Goal: Check status: Check status

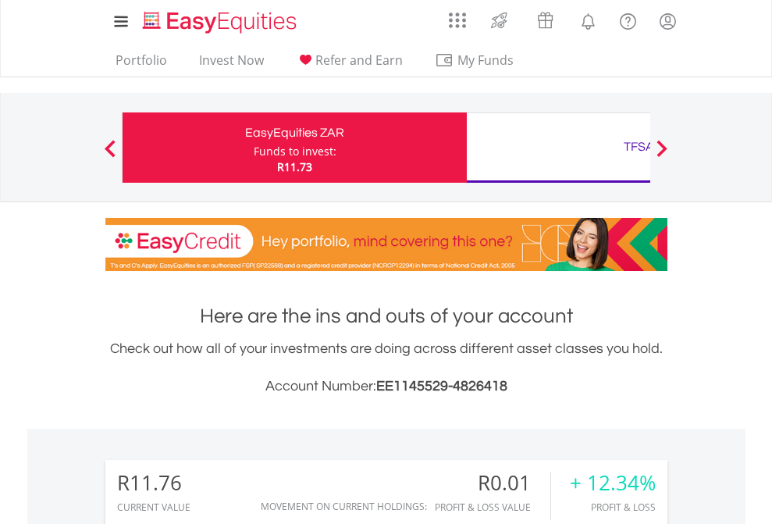
scroll to position [150, 245]
click at [254, 148] on div "Funds to invest:" at bounding box center [295, 152] width 83 height 16
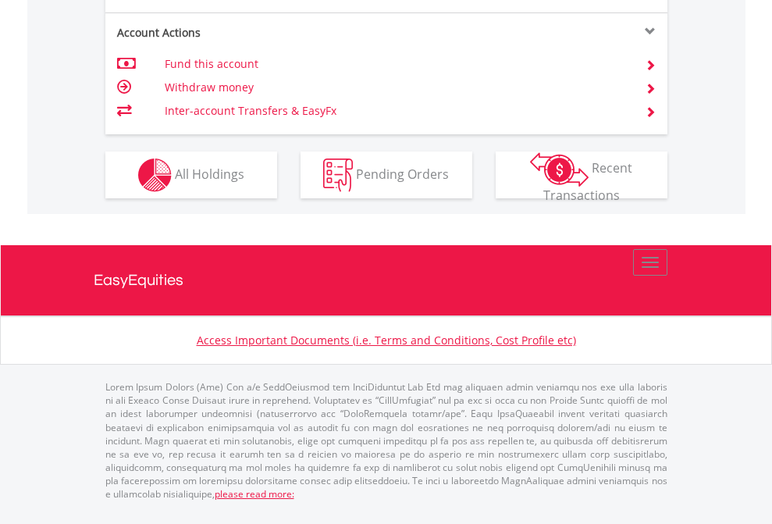
scroll to position [1528, 0]
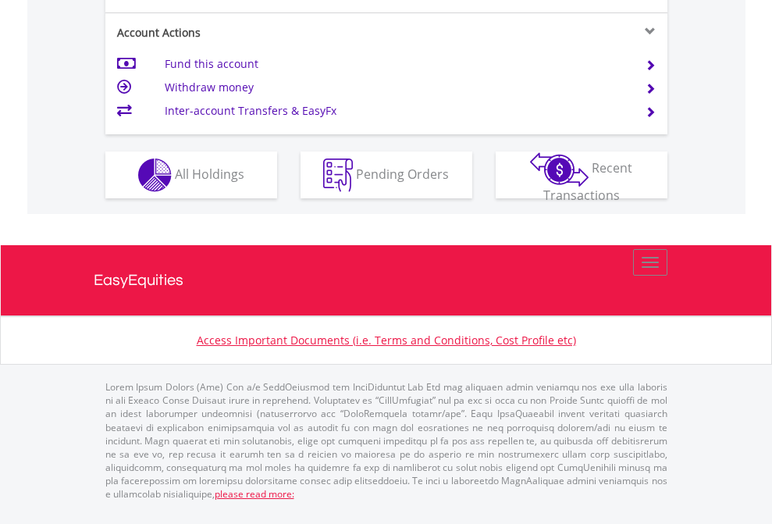
scroll to position [1362, 0]
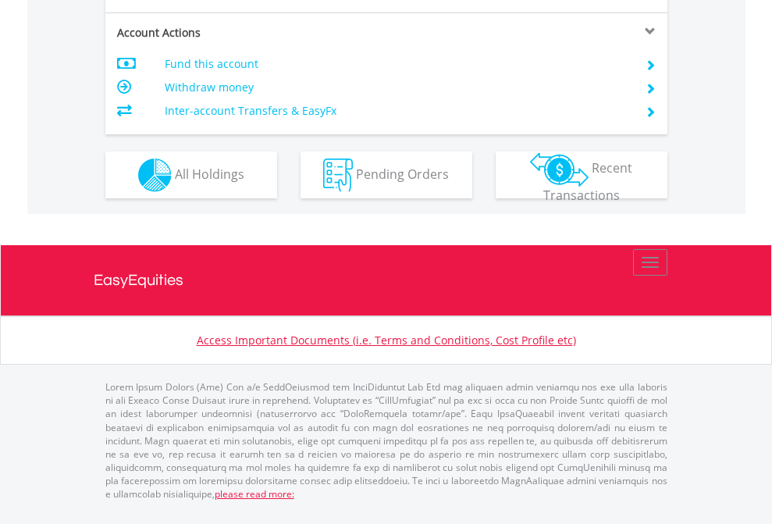
scroll to position [1466, 0]
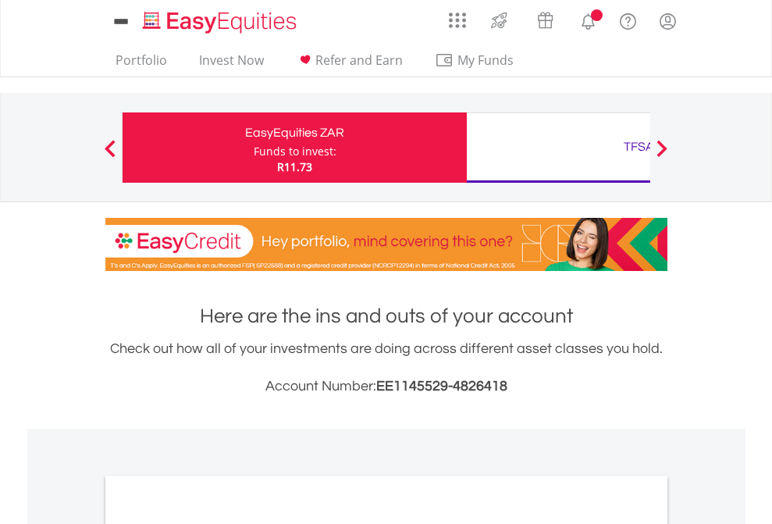
scroll to position [939, 0]
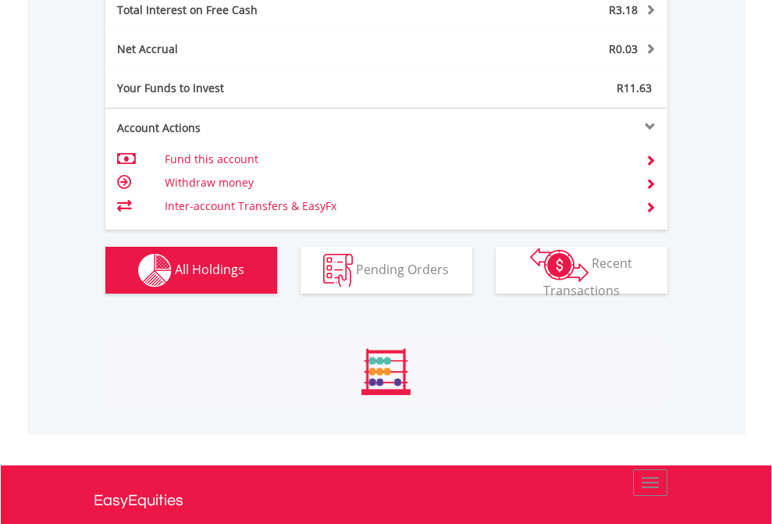
scroll to position [150, 245]
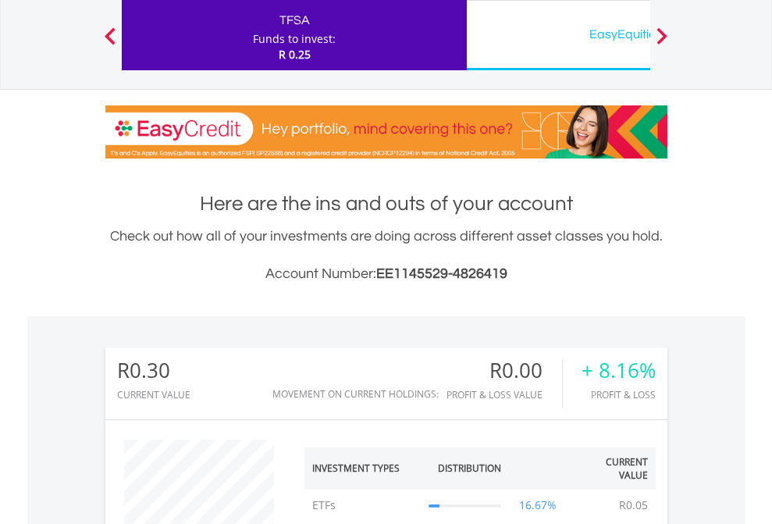
scroll to position [150, 245]
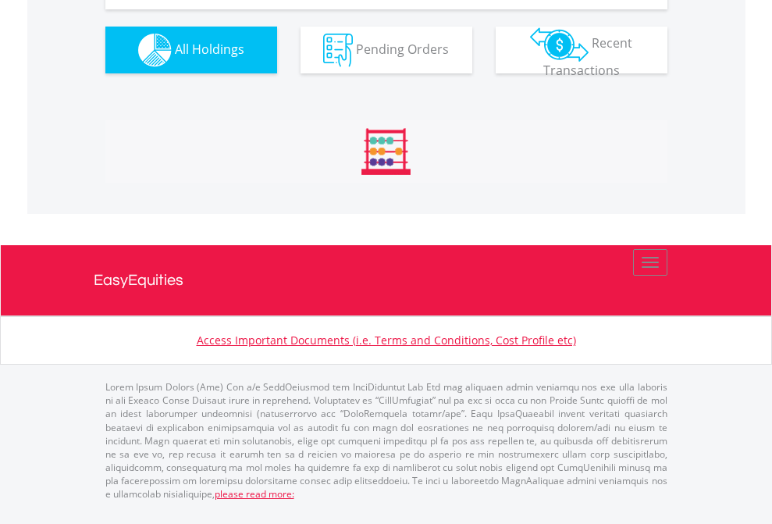
scroll to position [1736, 0]
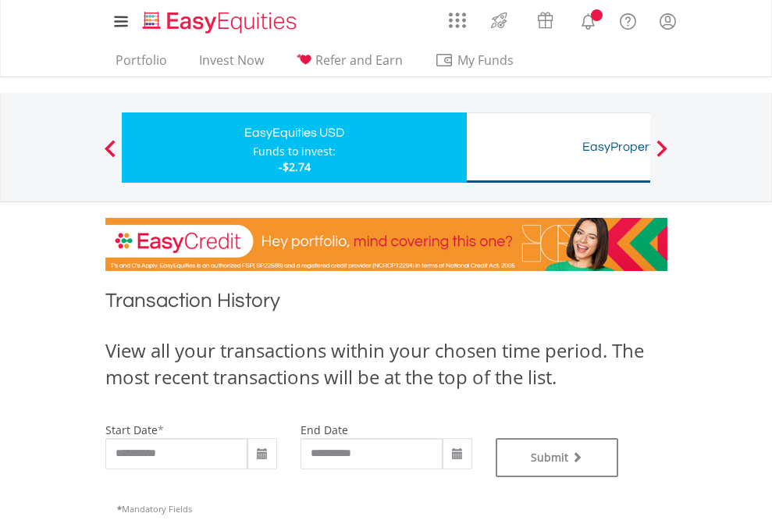
type input "**********"
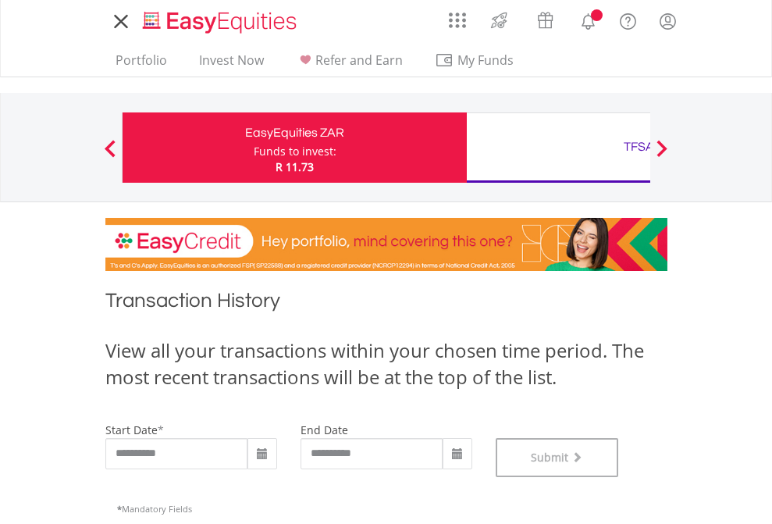
scroll to position [633, 0]
click at [558, 148] on div "TFSA" at bounding box center [639, 147] width 326 height 22
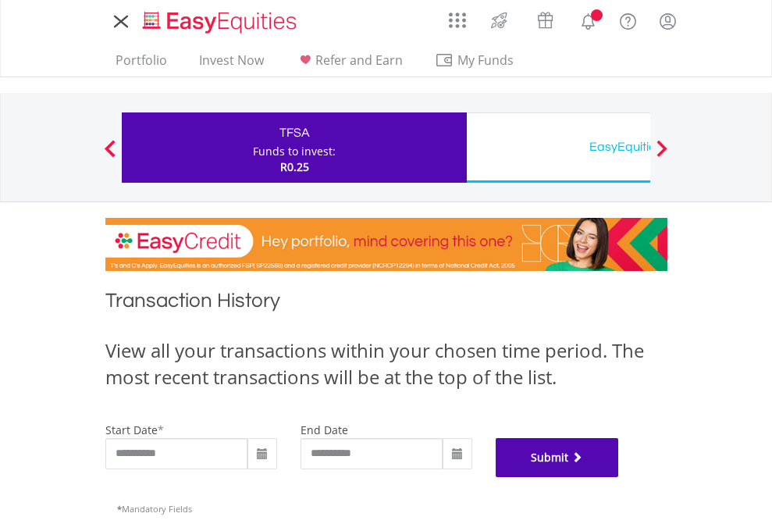
click at [619, 477] on button "Submit" at bounding box center [557, 457] width 123 height 39
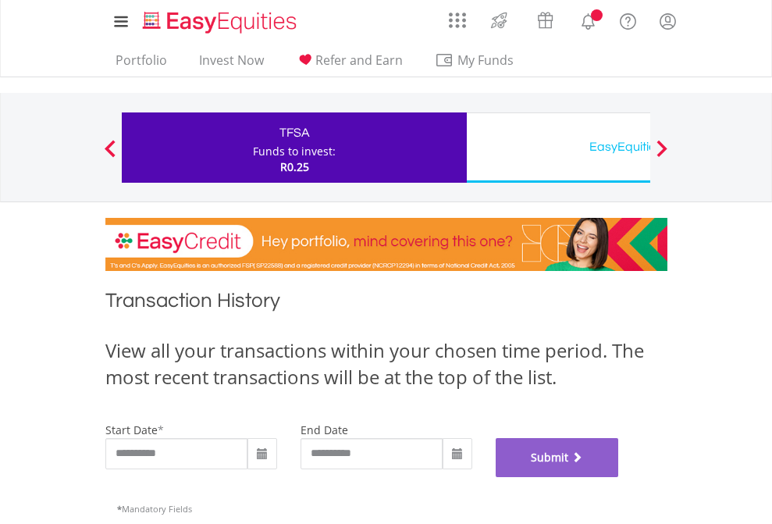
scroll to position [633, 0]
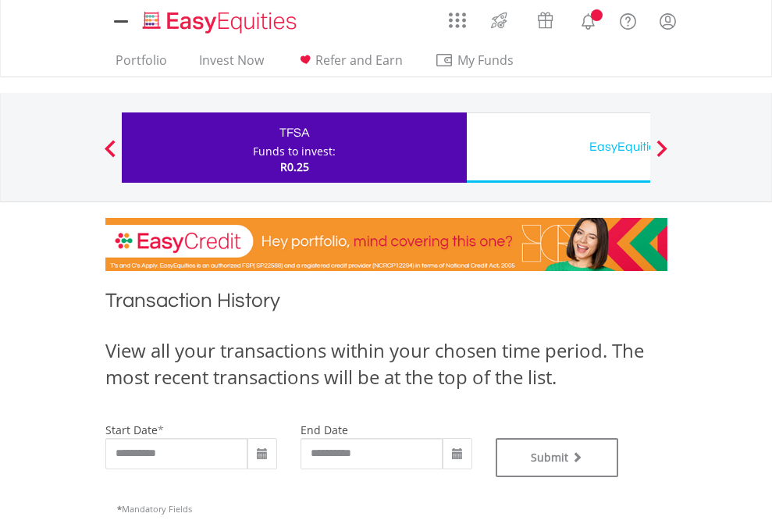
click at [558, 148] on div "EasyEquities USD" at bounding box center [639, 147] width 326 height 22
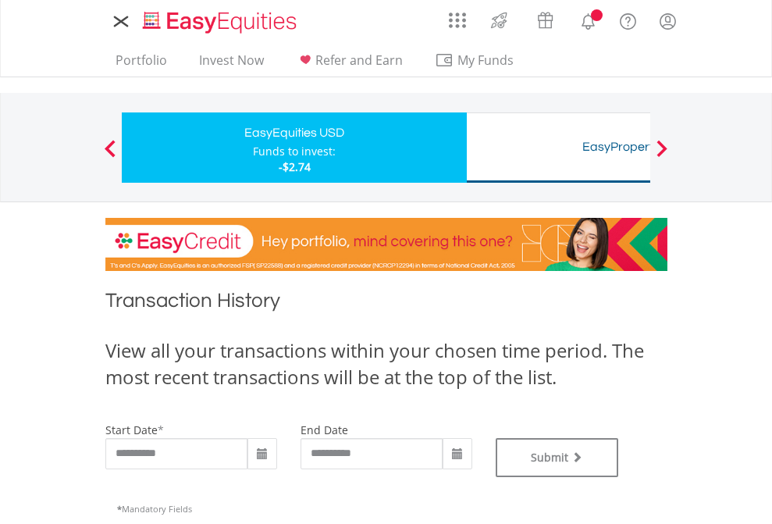
type input "**********"
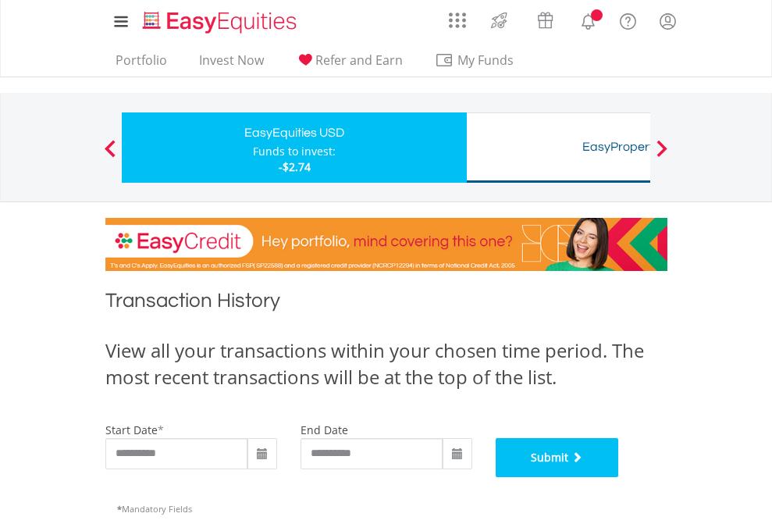
click at [619, 477] on button "Submit" at bounding box center [557, 457] width 123 height 39
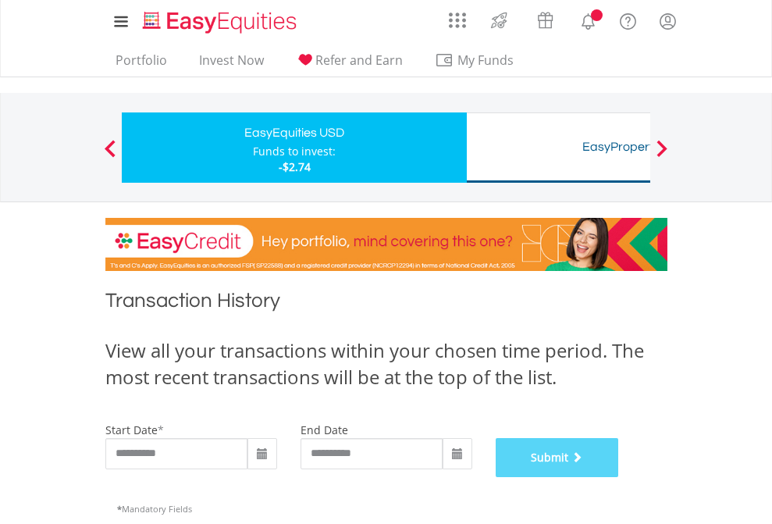
scroll to position [633, 0]
